Goal: Find contact information: Find contact information

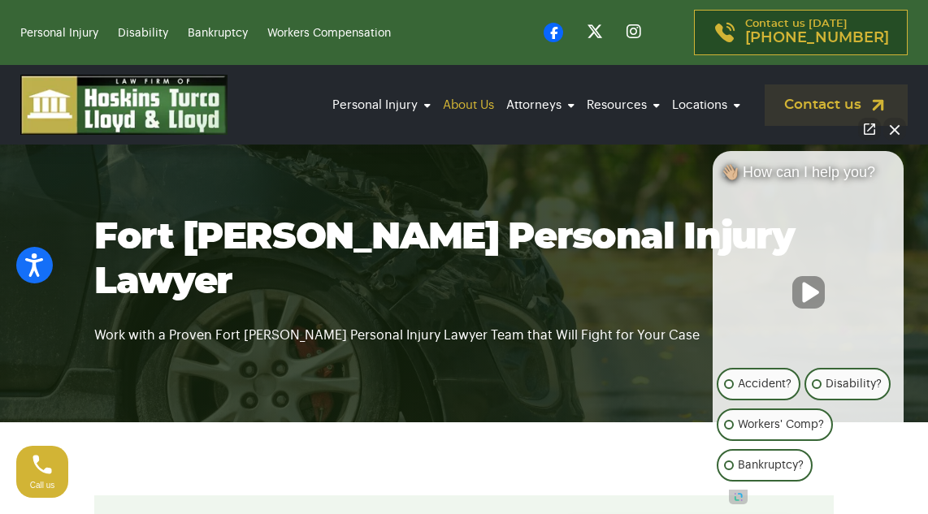
click at [472, 108] on link "About Us" at bounding box center [468, 105] width 59 height 45
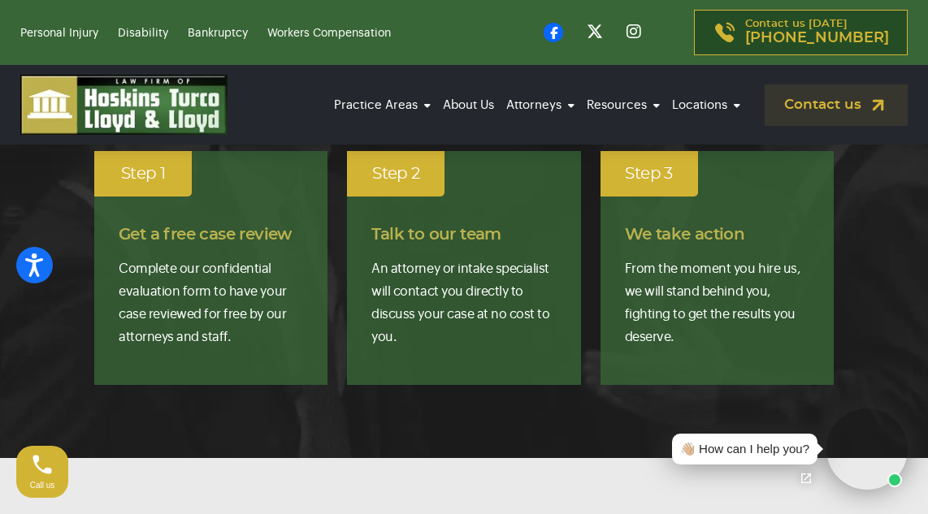
scroll to position [2562, 0]
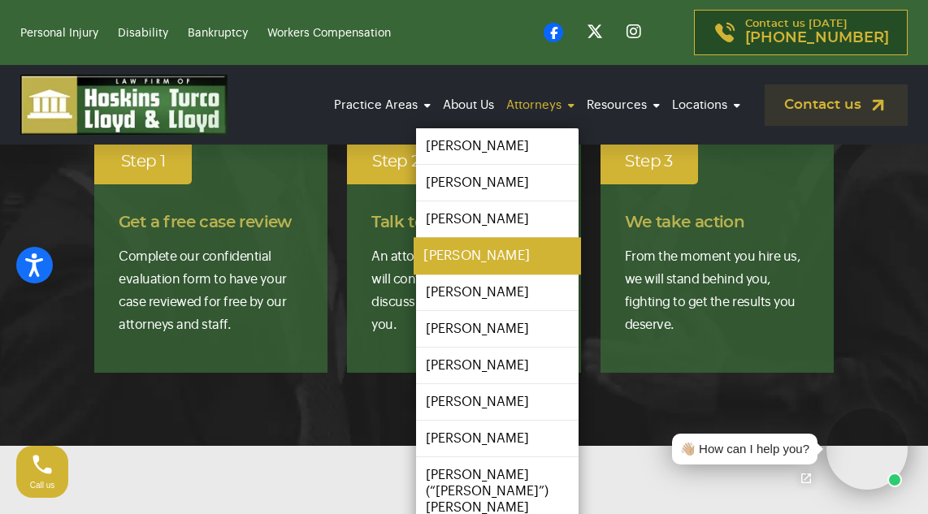
click at [471, 248] on link "[PERSON_NAME]" at bounding box center [497, 255] width 167 height 37
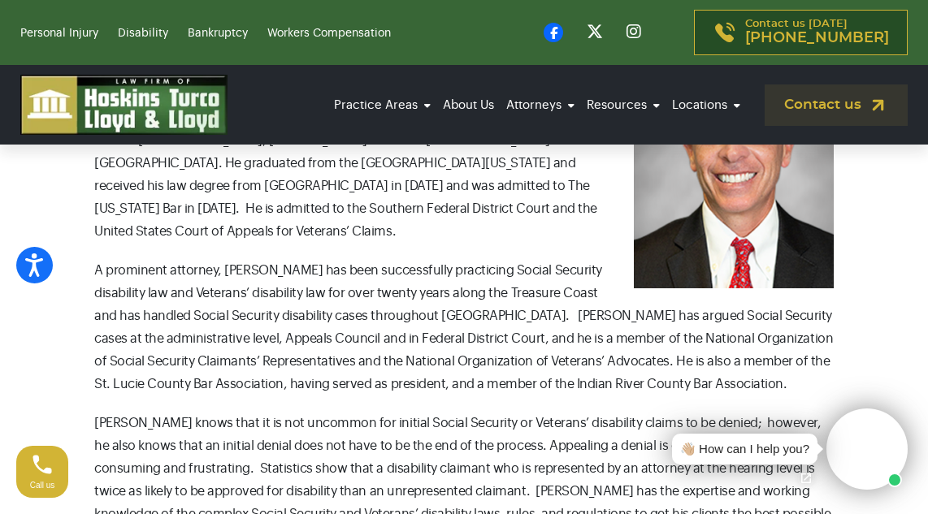
scroll to position [506, 0]
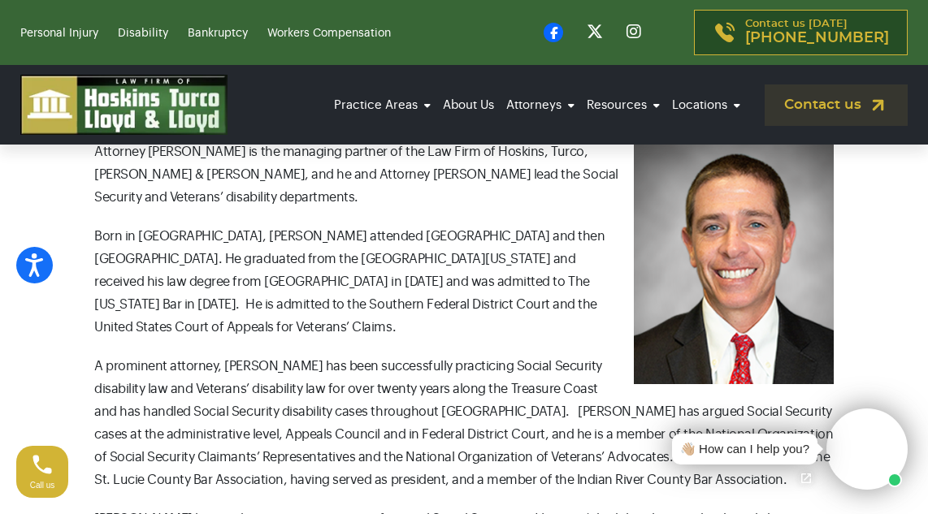
click at [406, 407] on span "A prominent attorney, Mr. Lloyd has been successfully practicing Social Securit…" at bounding box center [463, 423] width 739 height 127
